Goal: Task Accomplishment & Management: Use online tool/utility

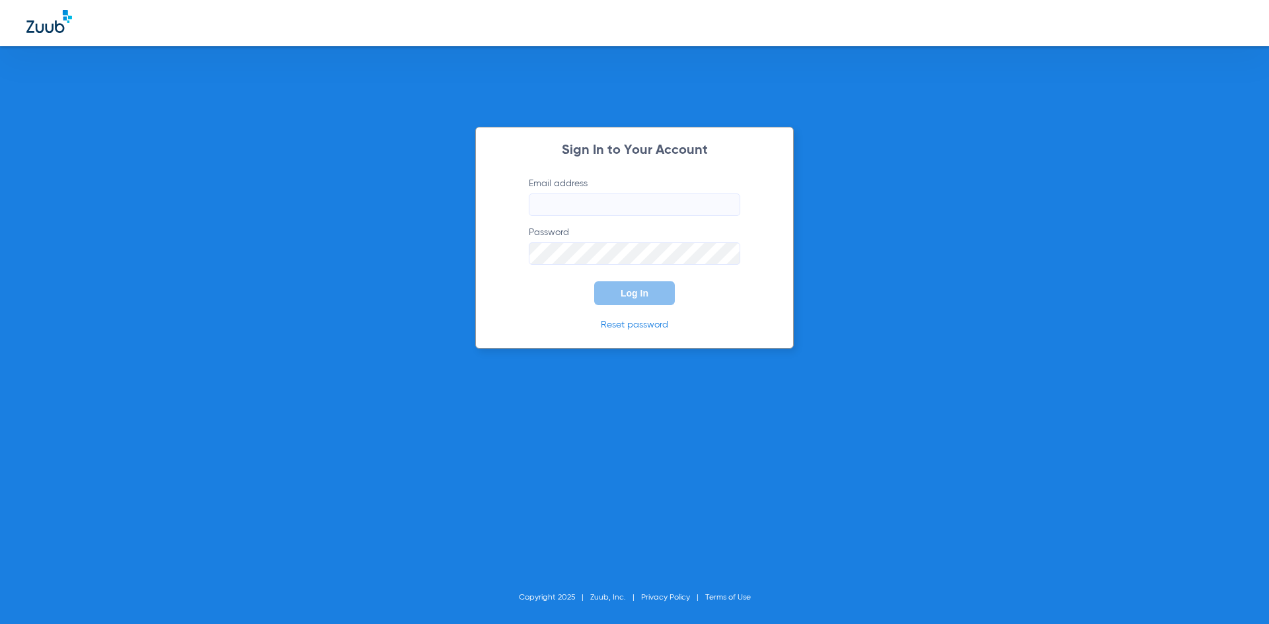
type input "[EMAIL_ADDRESS][DOMAIN_NAME]"
click at [638, 295] on span "Log In" at bounding box center [634, 293] width 28 height 11
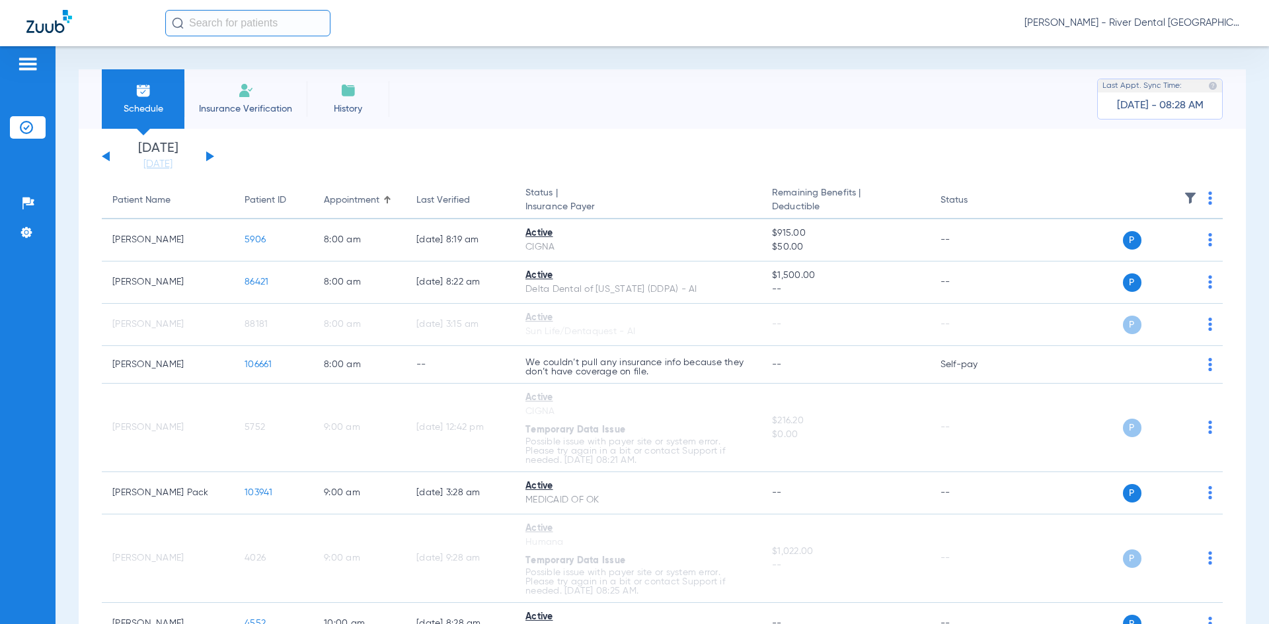
click at [208, 159] on button at bounding box center [210, 156] width 8 height 10
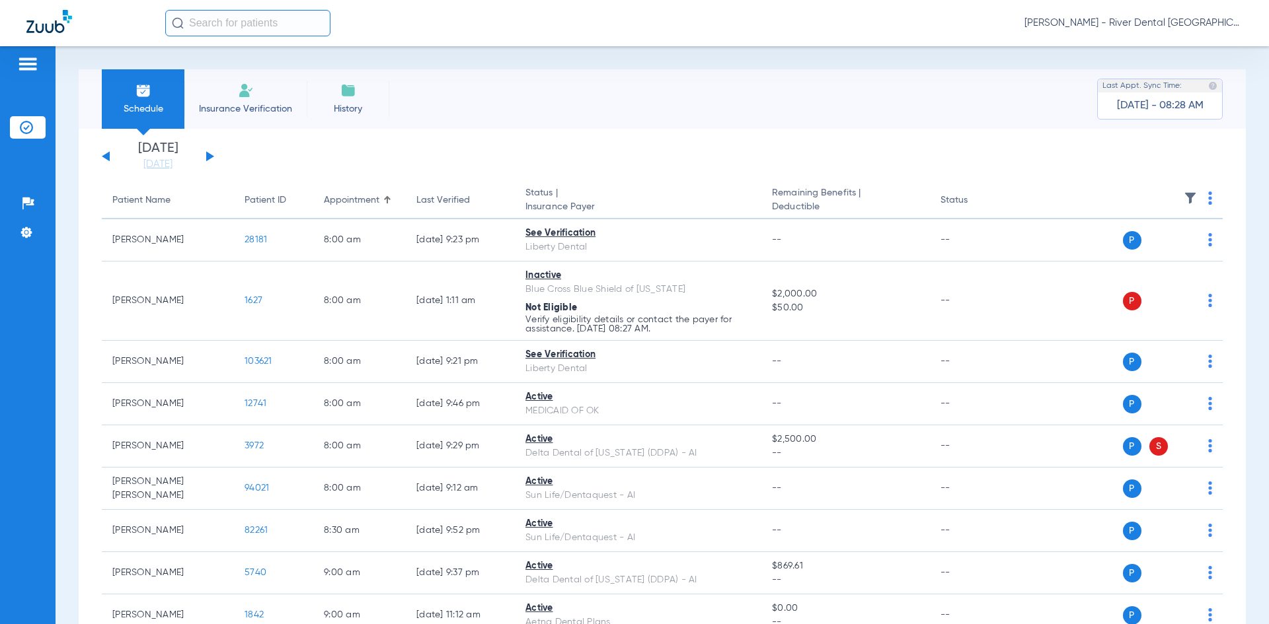
click at [1193, 194] on th at bounding box center [1121, 200] width 204 height 37
click at [1197, 195] on th at bounding box center [1121, 200] width 204 height 37
click at [1208, 196] on img at bounding box center [1210, 198] width 4 height 13
click at [1170, 255] on button "Verify All" at bounding box center [1150, 250] width 104 height 26
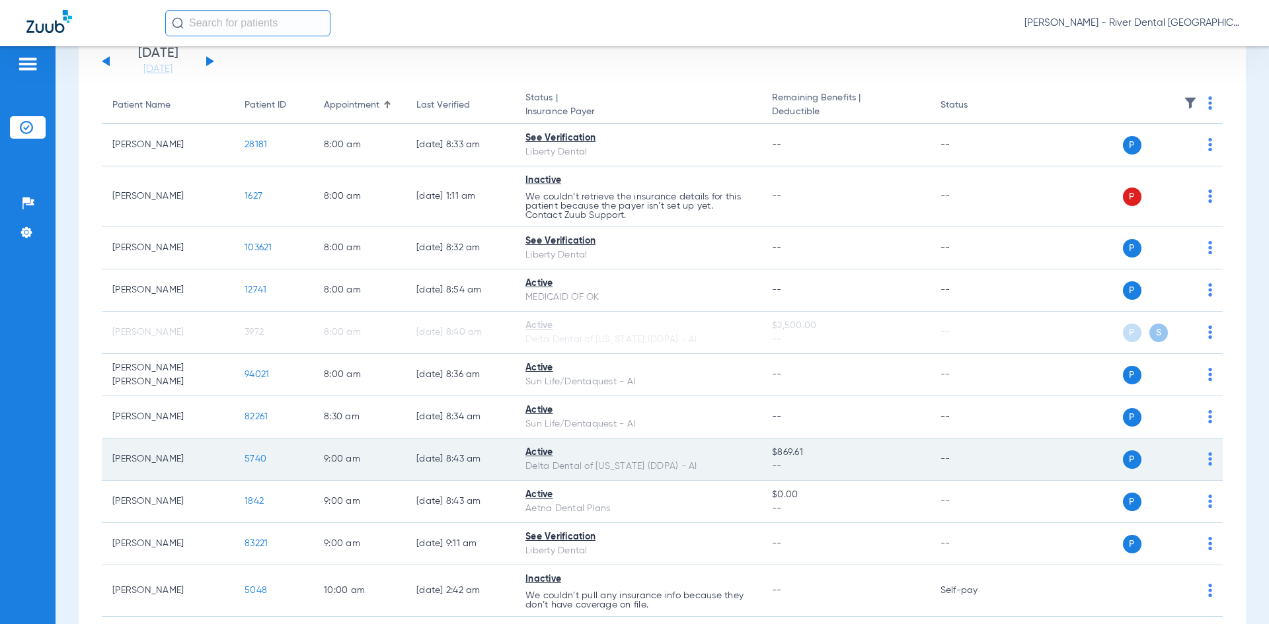
scroll to position [7, 0]
